Goal: Task Accomplishment & Management: Manage account settings

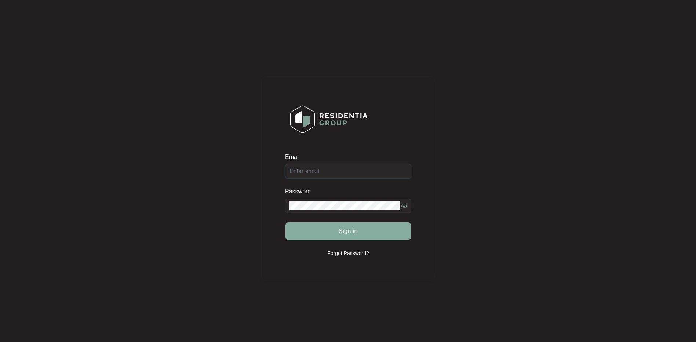
type input "[EMAIL_ADDRESS][DOMAIN_NAME]"
click at [344, 232] on span "Sign in" at bounding box center [347, 231] width 19 height 9
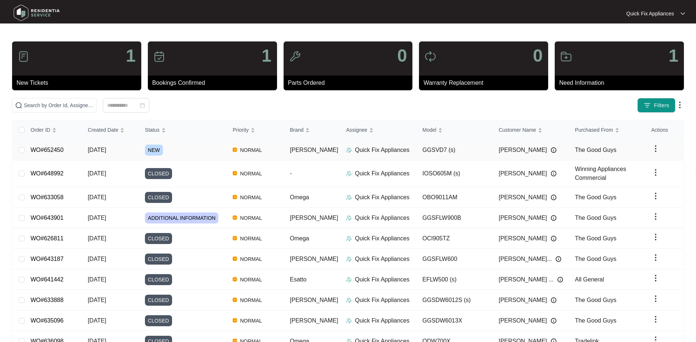
click at [57, 150] on link "WO#652450" at bounding box center [46, 150] width 33 height 6
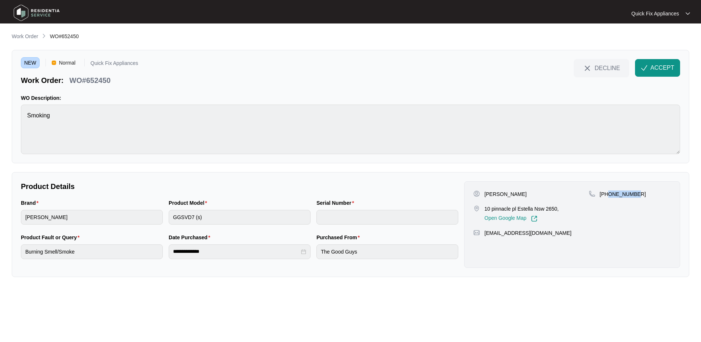
drag, startPoint x: 642, startPoint y: 195, endPoint x: 609, endPoint y: 208, distance: 35.7
click at [609, 208] on div "[PHONE_NUMBER]" at bounding box center [630, 206] width 82 height 32
copy p "475248549"
drag, startPoint x: 564, startPoint y: 237, endPoint x: 484, endPoint y: 253, distance: 80.9
click at [484, 253] on div "[PERSON_NAME] 10 pinnacle pl Estella Nsw 2650, Open Google Map [PHONE_NUMBER] […" at bounding box center [572, 224] width 216 height 87
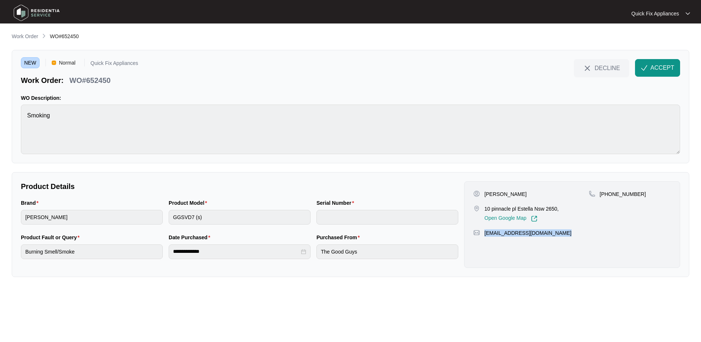
copy p "[EMAIL_ADDRESS][DOMAIN_NAME]"
drag, startPoint x: 114, startPoint y: 81, endPoint x: 70, endPoint y: 83, distance: 44.1
click at [70, 83] on div "Work Order: WO#652450" at bounding box center [79, 79] width 117 height 13
copy p "WO#652450"
click at [659, 69] on span "ACCEPT" at bounding box center [662, 67] width 24 height 9
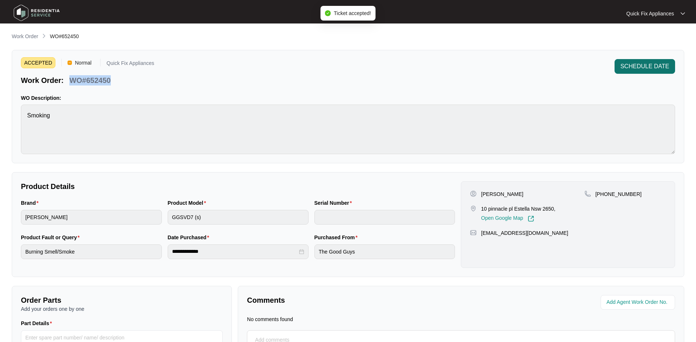
click at [645, 69] on span "SCHEDULE DATE" at bounding box center [644, 66] width 49 height 9
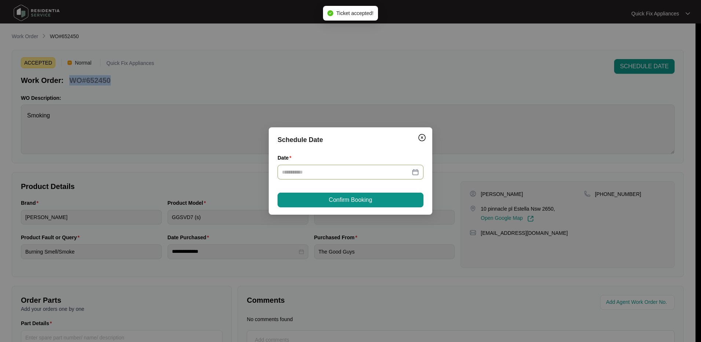
click at [365, 170] on input "Date" at bounding box center [346, 172] width 128 height 8
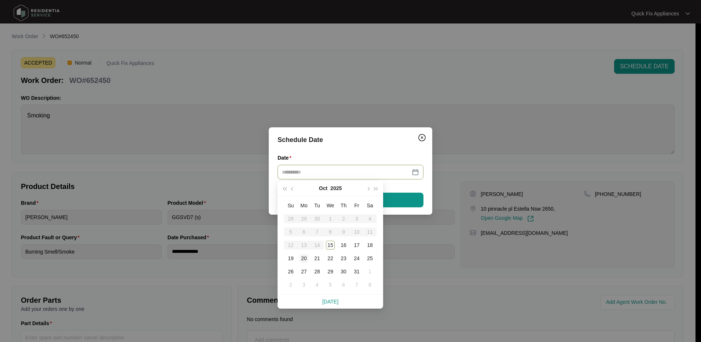
type input "**********"
click at [302, 260] on div "20" at bounding box center [304, 258] width 9 height 9
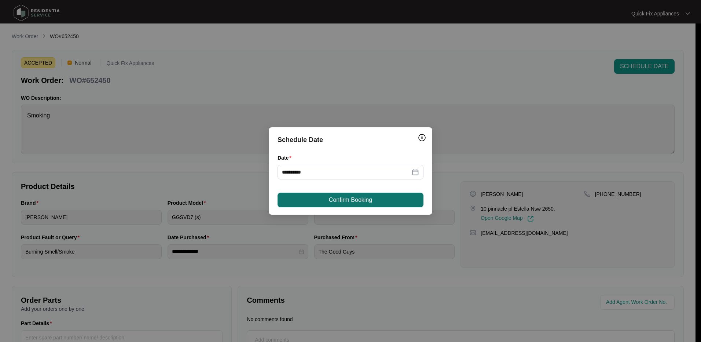
click at [371, 201] on span "Confirm Booking" at bounding box center [350, 199] width 43 height 9
